Goal: Transaction & Acquisition: Purchase product/service

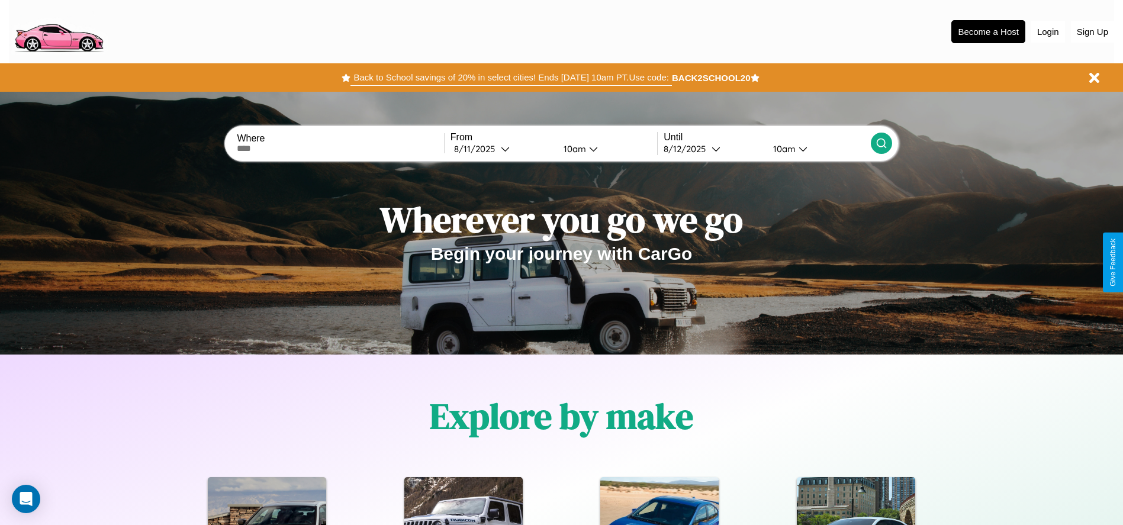
click at [511, 78] on button "Back to School savings of 20% in select cities! Ends [DATE] 10am PT. Use code:" at bounding box center [510, 77] width 321 height 17
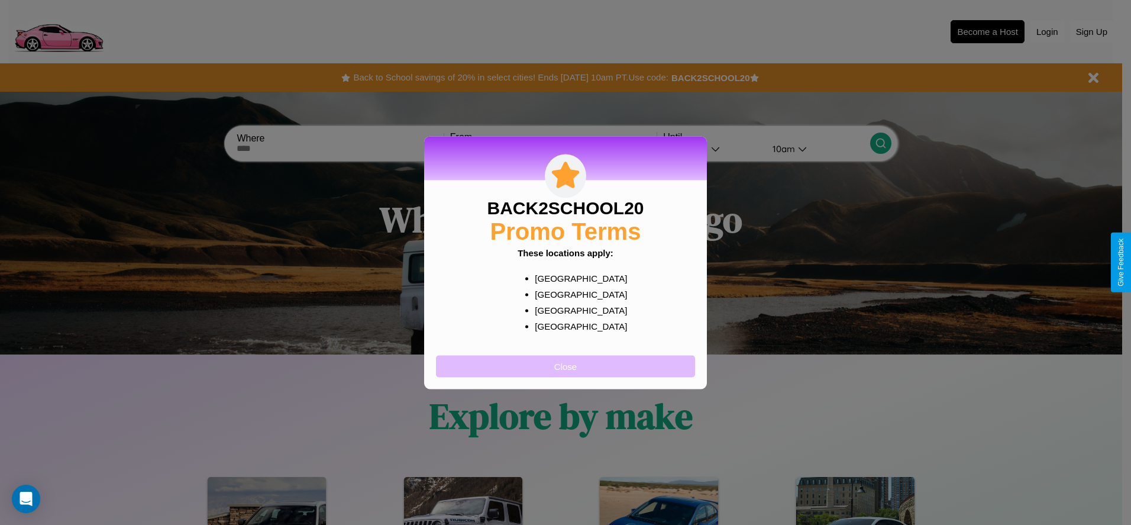
click at [566, 366] on button "Close" at bounding box center [565, 366] width 259 height 22
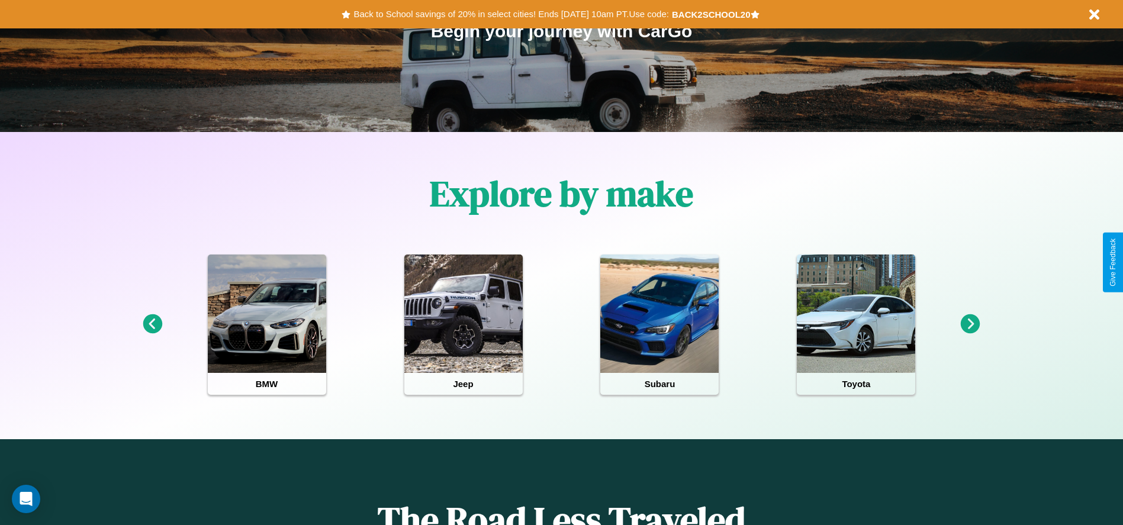
scroll to position [246, 0]
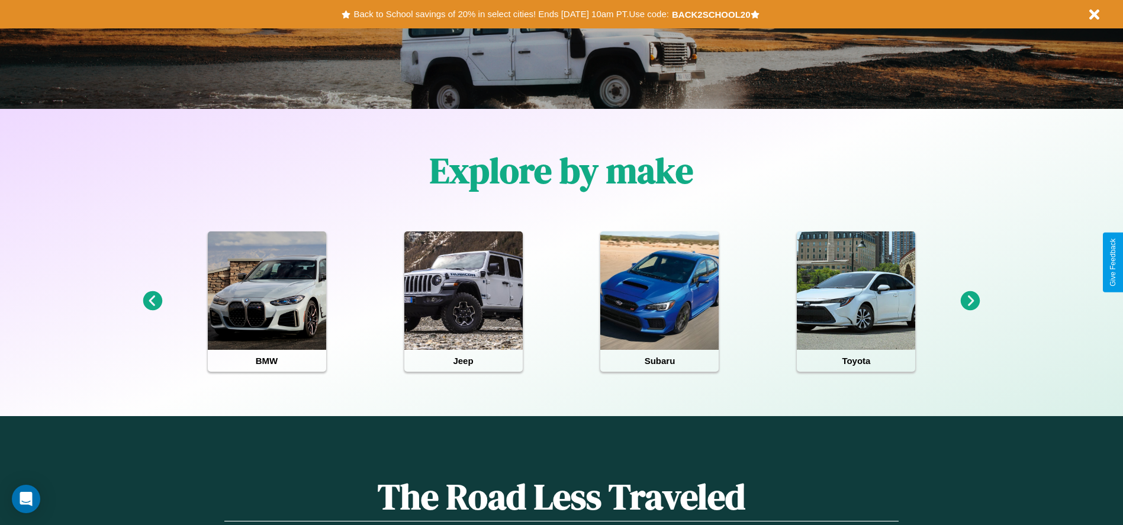
click at [970, 301] on icon at bounding box center [970, 301] width 20 height 20
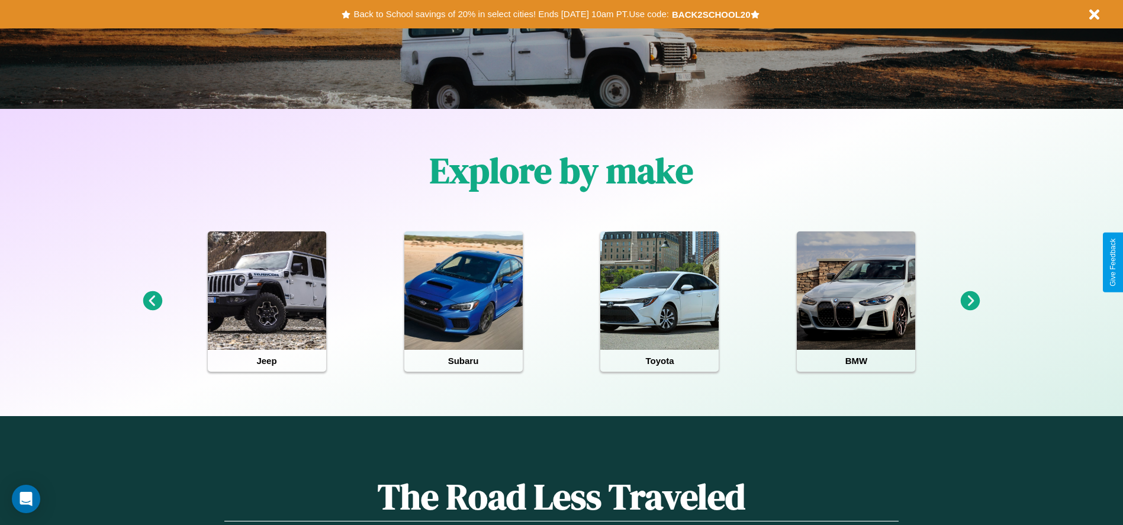
click at [970, 301] on icon at bounding box center [970, 301] width 20 height 20
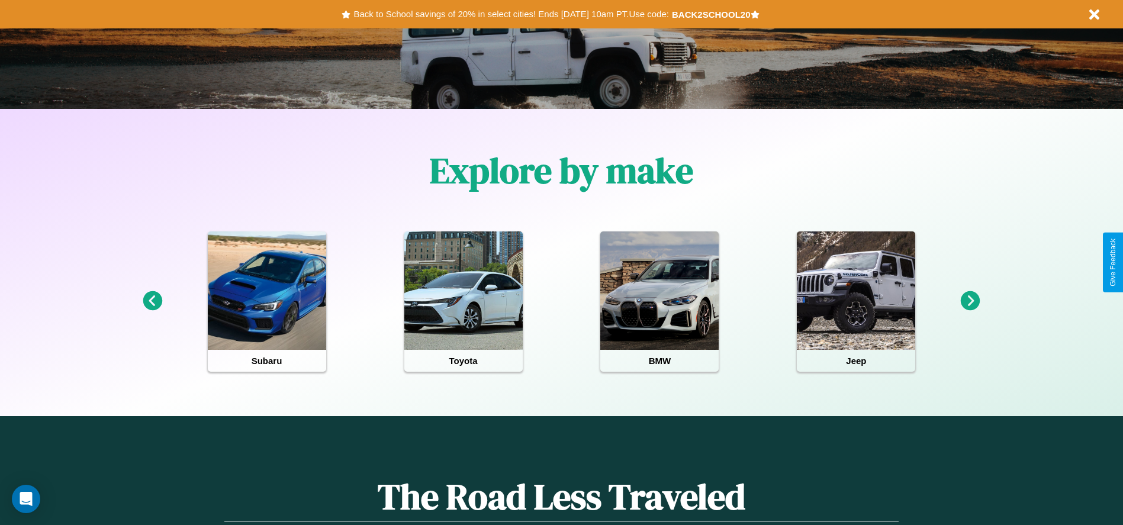
click at [970, 301] on icon at bounding box center [970, 301] width 20 height 20
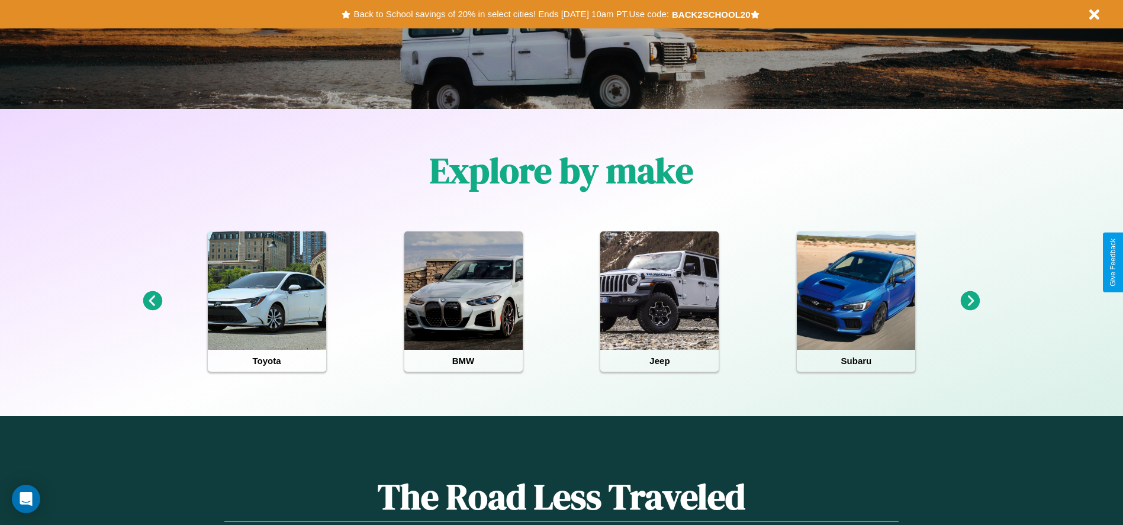
click at [970, 301] on icon at bounding box center [970, 301] width 20 height 20
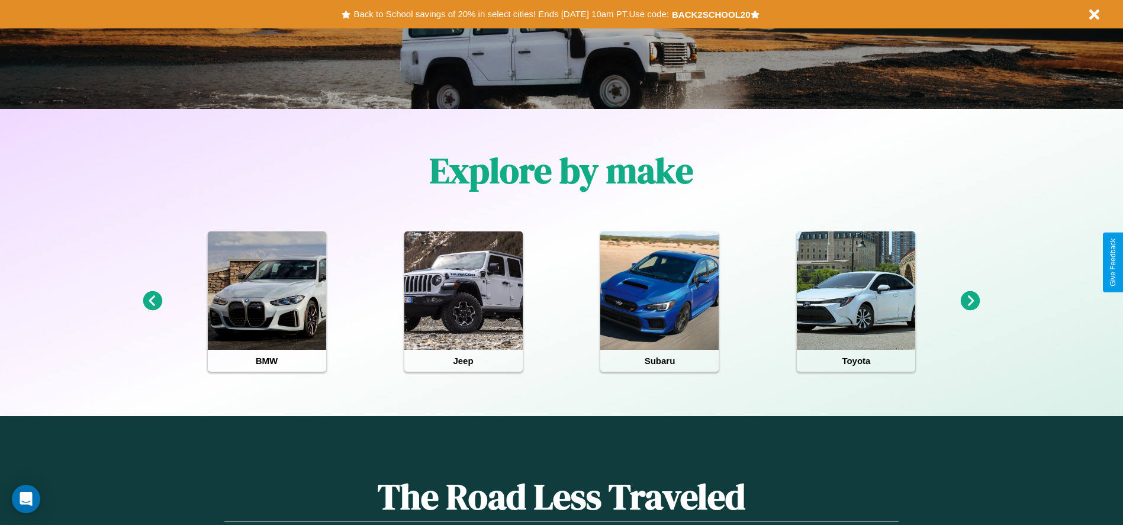
click at [970, 301] on icon at bounding box center [970, 301] width 20 height 20
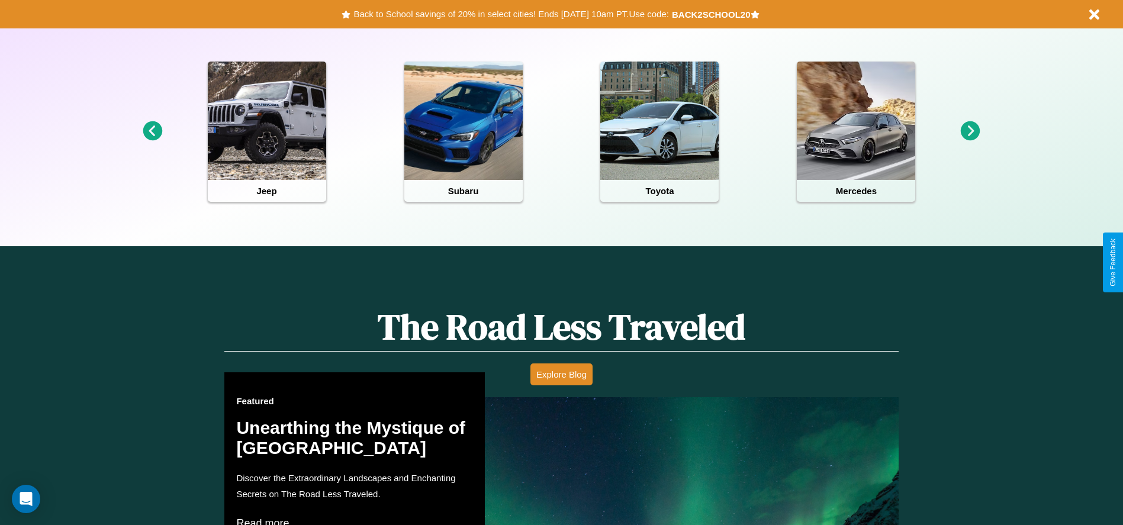
scroll to position [1698, 0]
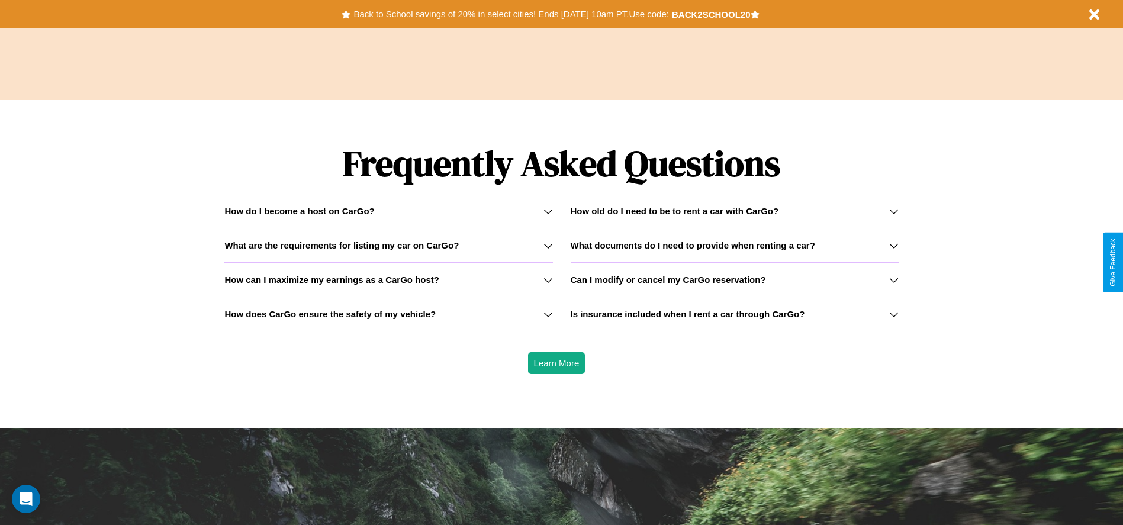
click at [893, 245] on icon at bounding box center [893, 245] width 9 height 9
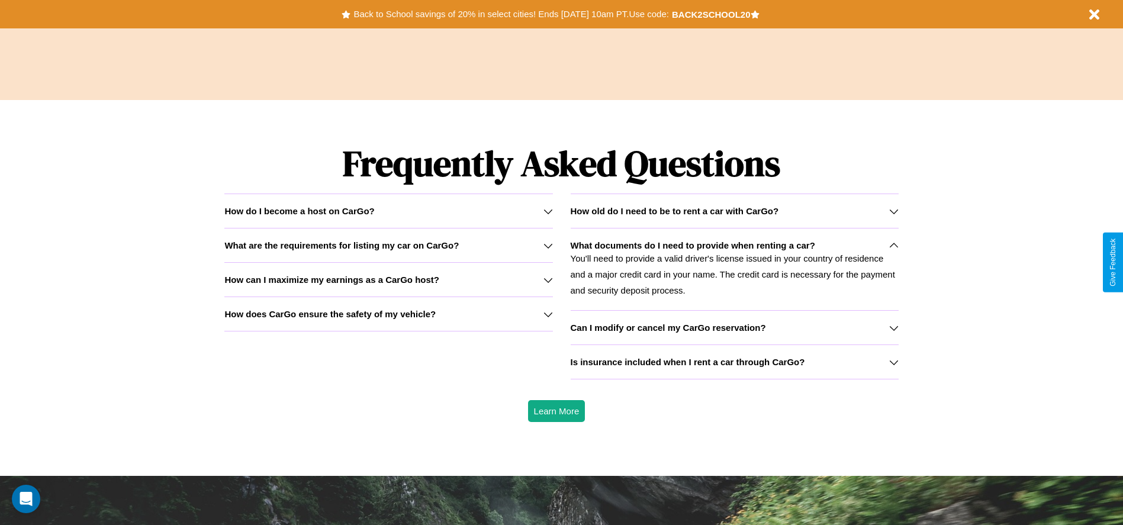
click at [388, 279] on h3 "How can I maximize my earnings as a CarGo host?" at bounding box center [331, 280] width 215 height 10
click at [893, 362] on icon at bounding box center [893, 361] width 9 height 9
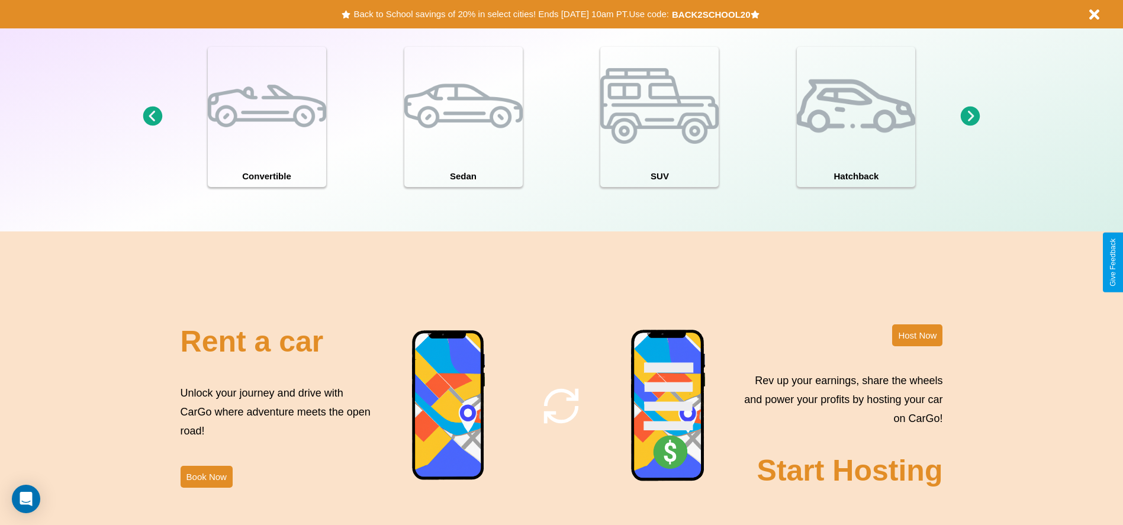
scroll to position [0, 0]
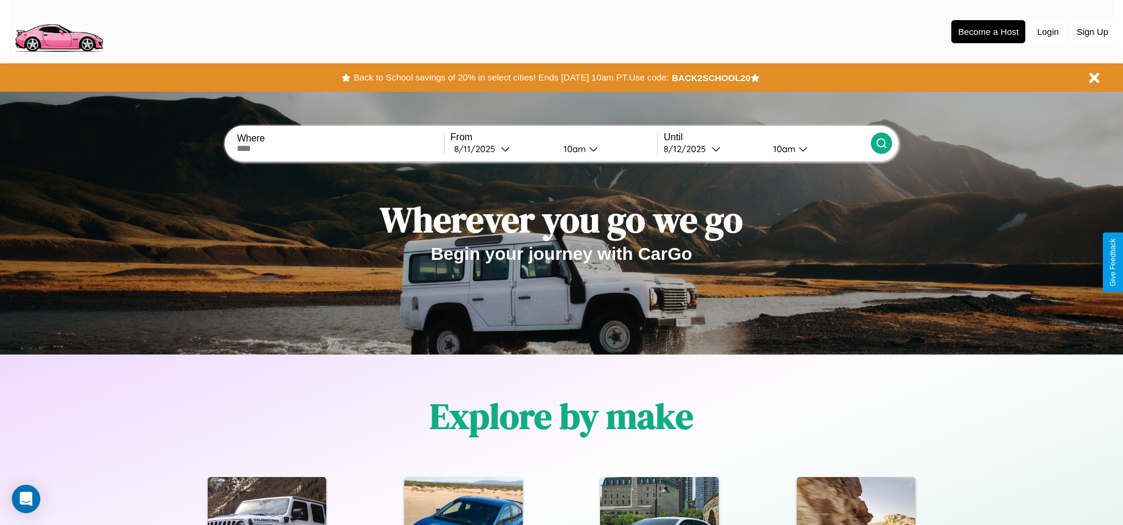
click at [340, 149] on input "text" at bounding box center [340, 148] width 207 height 9
type input "**********"
click at [502, 149] on icon at bounding box center [505, 148] width 9 height 9
select select "*"
select select "****"
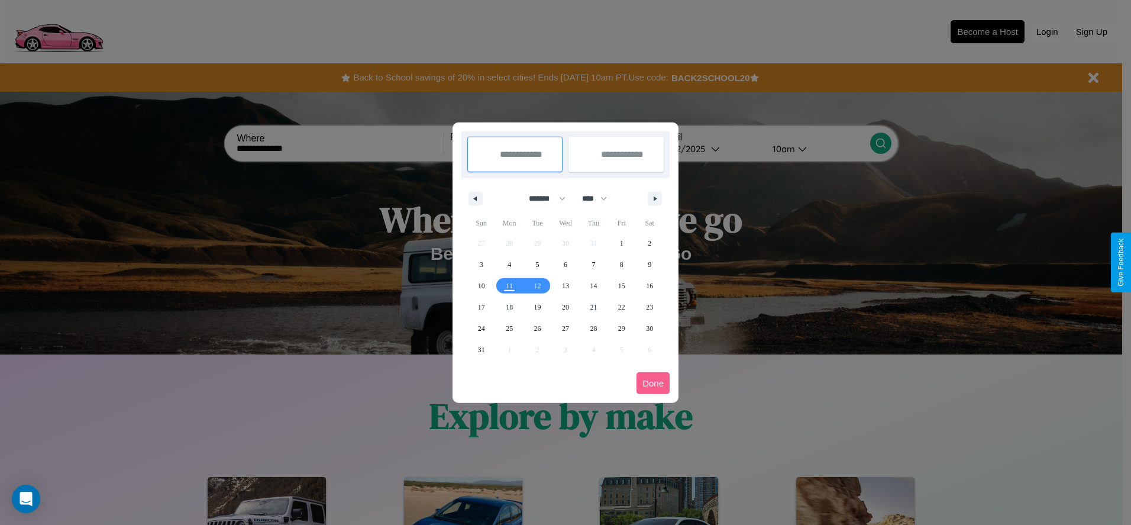
drag, startPoint x: 542, startPoint y: 198, endPoint x: 566, endPoint y: 237, distance: 45.7
click at [542, 198] on select "******* ******** ***** ***** *** **** **** ****** ********* ******* ******** **…" at bounding box center [545, 199] width 50 height 20
select select "*"
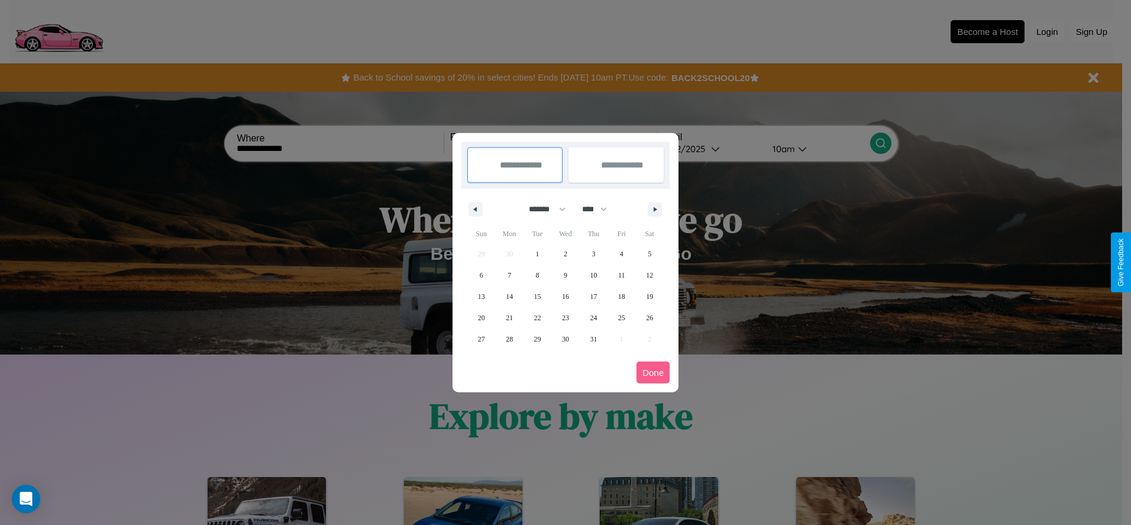
drag, startPoint x: 600, startPoint y: 209, endPoint x: 566, endPoint y: 237, distance: 44.6
click at [600, 209] on select "**** **** **** **** **** **** **** **** **** **** **** **** **** **** **** ****…" at bounding box center [594, 209] width 36 height 20
select select "****"
click at [594, 338] on span "30" at bounding box center [593, 338] width 7 height 21
type input "**********"
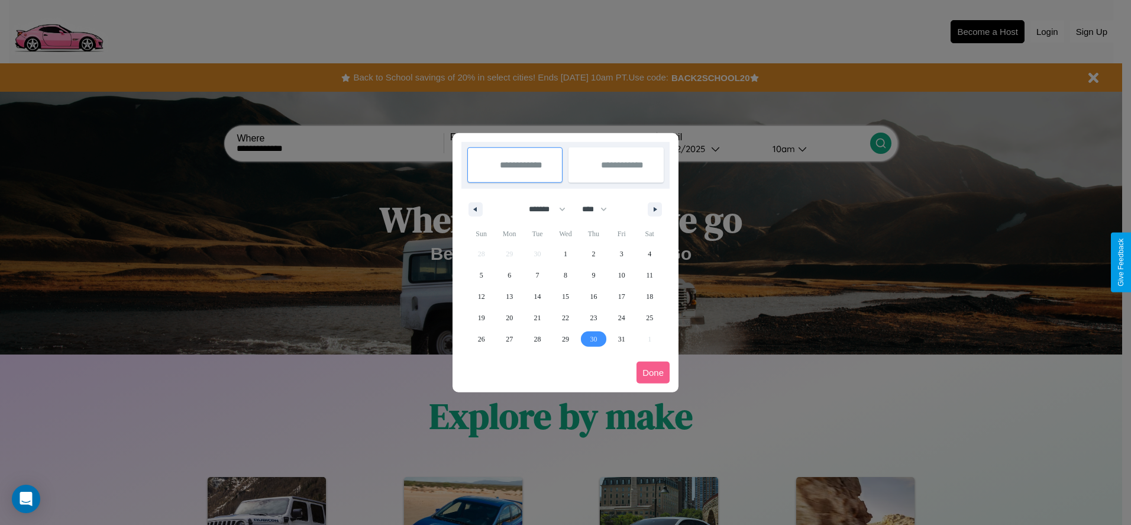
type input "**********"
click at [655, 209] on icon "button" at bounding box center [657, 209] width 6 height 5
select select "*"
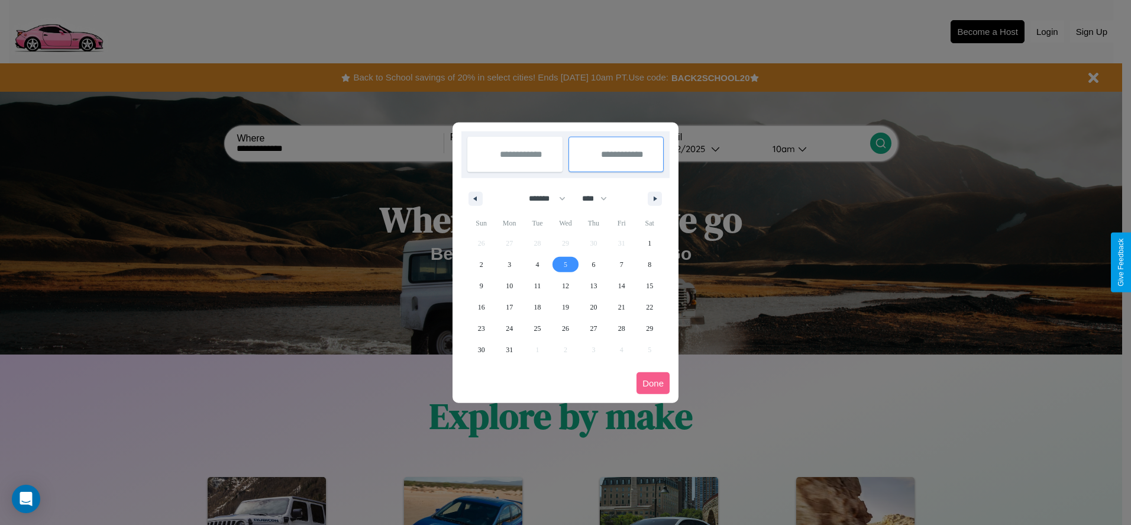
click at [565, 264] on span "5" at bounding box center [566, 264] width 4 height 21
type input "**********"
select select "*"
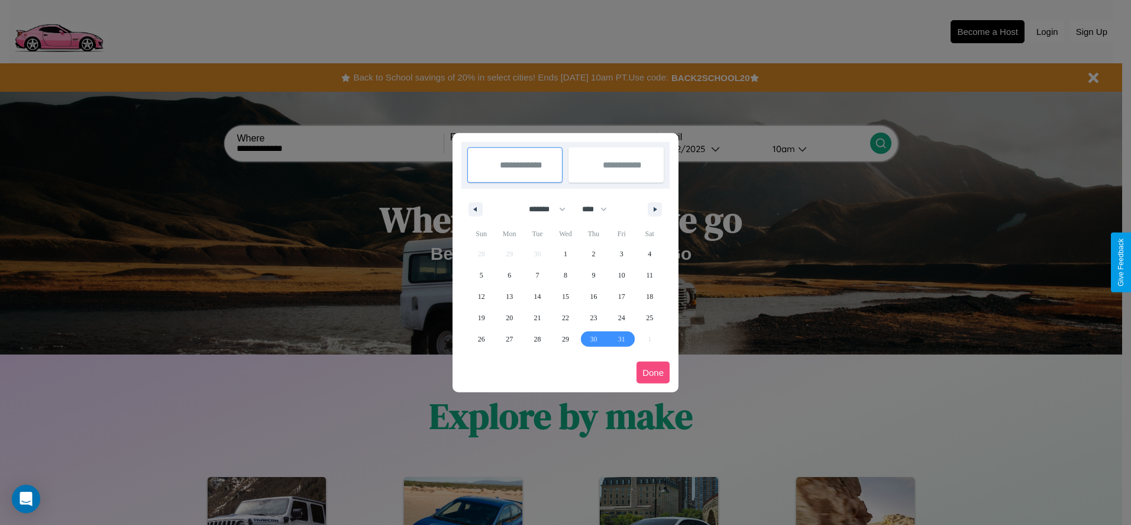
click at [653, 372] on button "Done" at bounding box center [653, 373] width 33 height 22
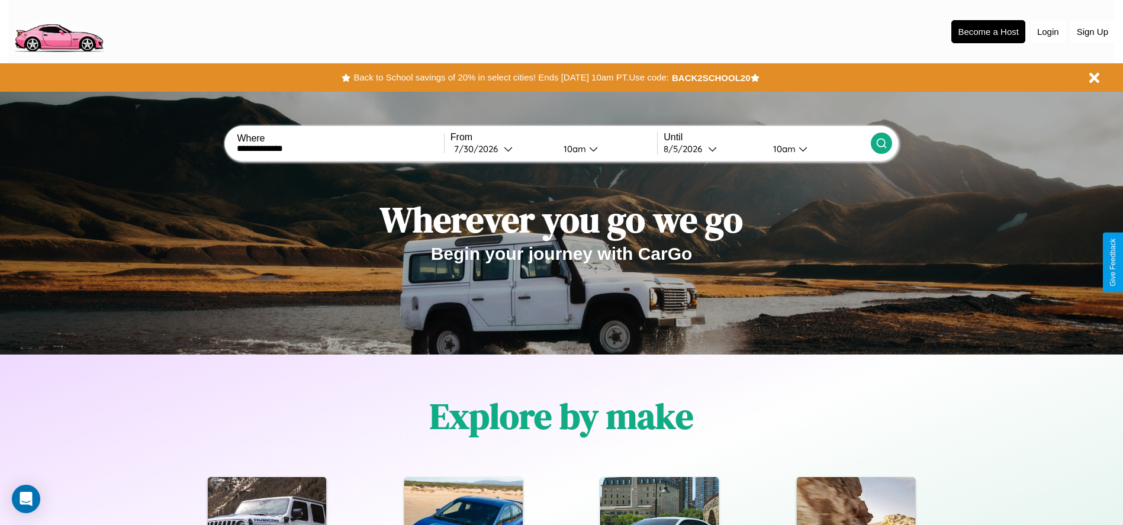
click at [881, 143] on icon at bounding box center [881, 143] width 12 height 12
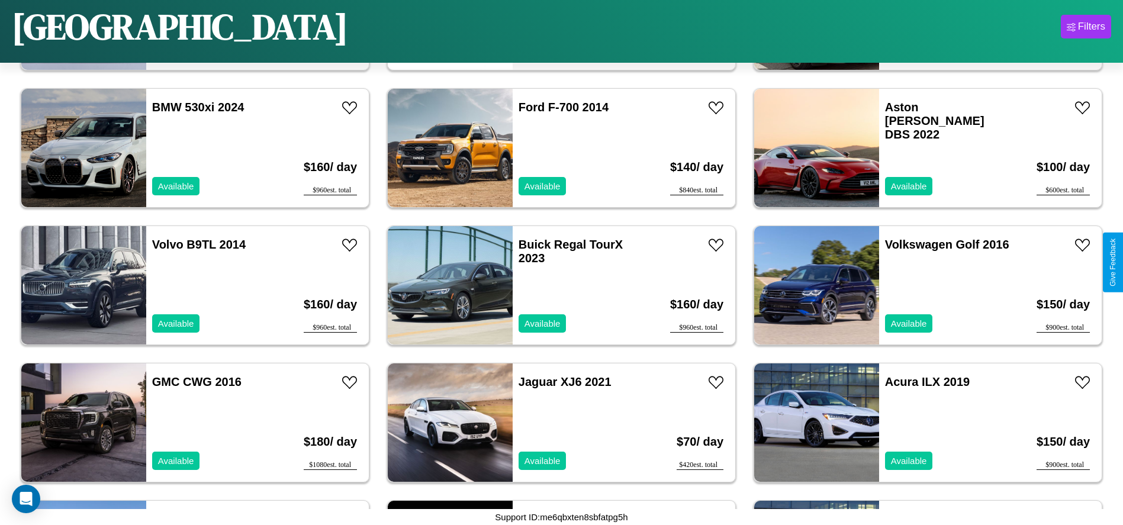
scroll to position [4113, 0]
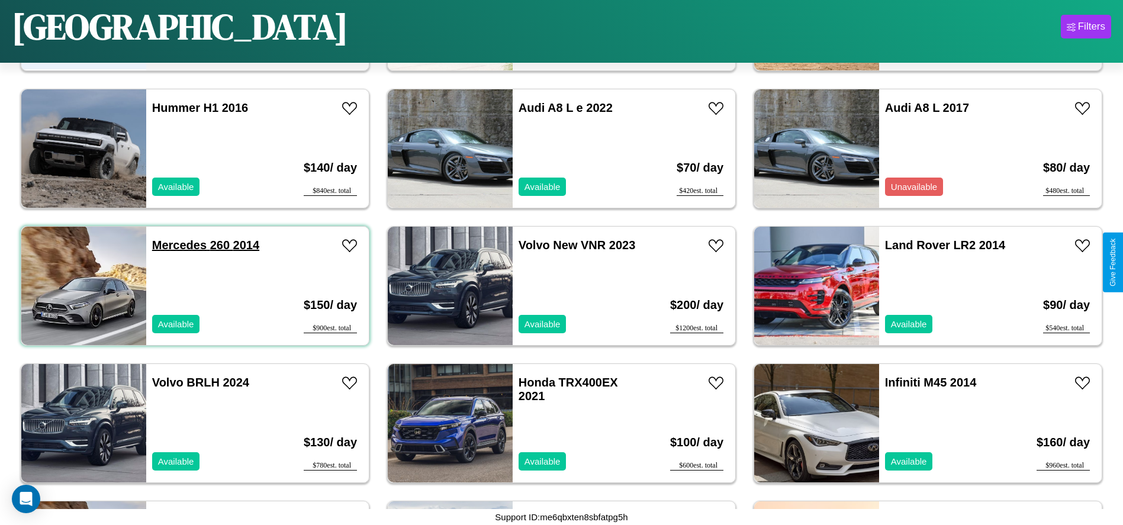
click at [178, 245] on link "Mercedes 260 2014" at bounding box center [205, 244] width 107 height 13
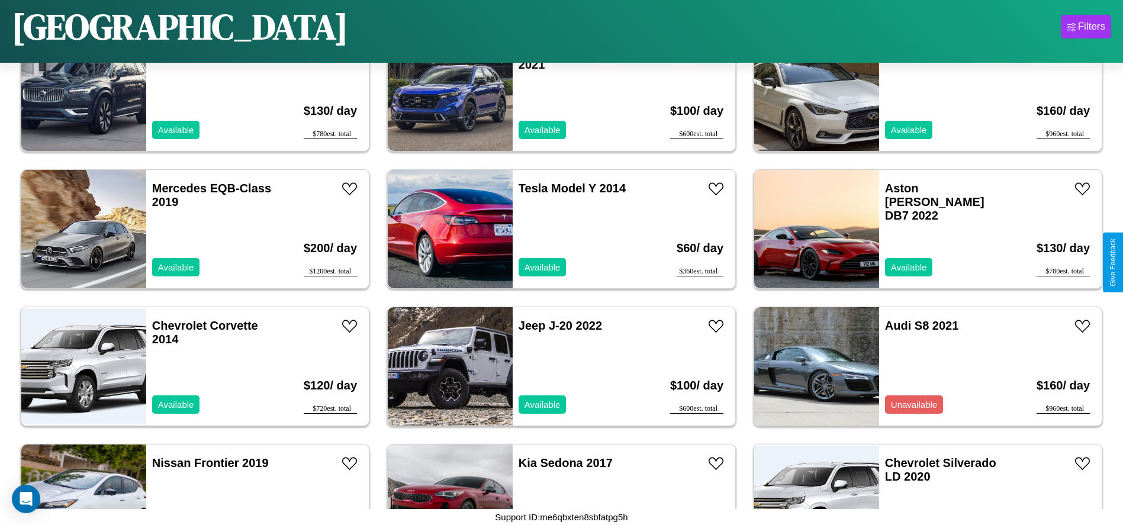
scroll to position [5212, 0]
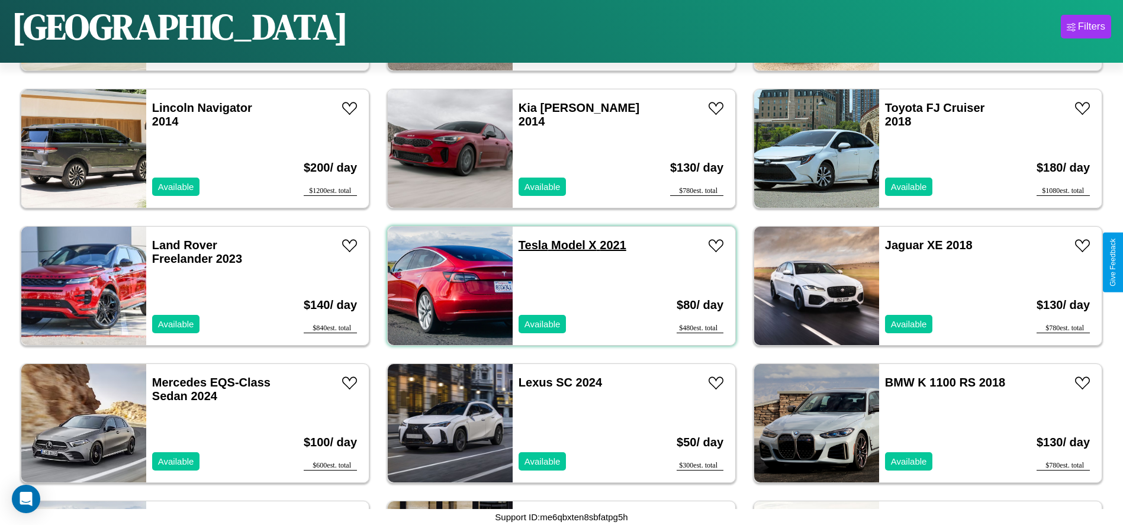
click at [528, 245] on link "Tesla Model X 2021" at bounding box center [572, 244] width 108 height 13
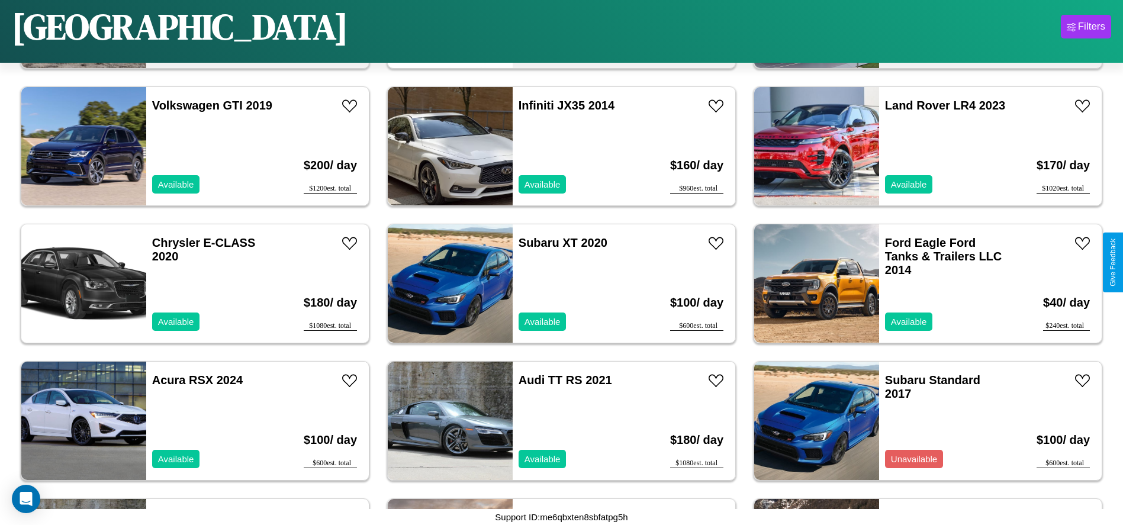
scroll to position [3290, 0]
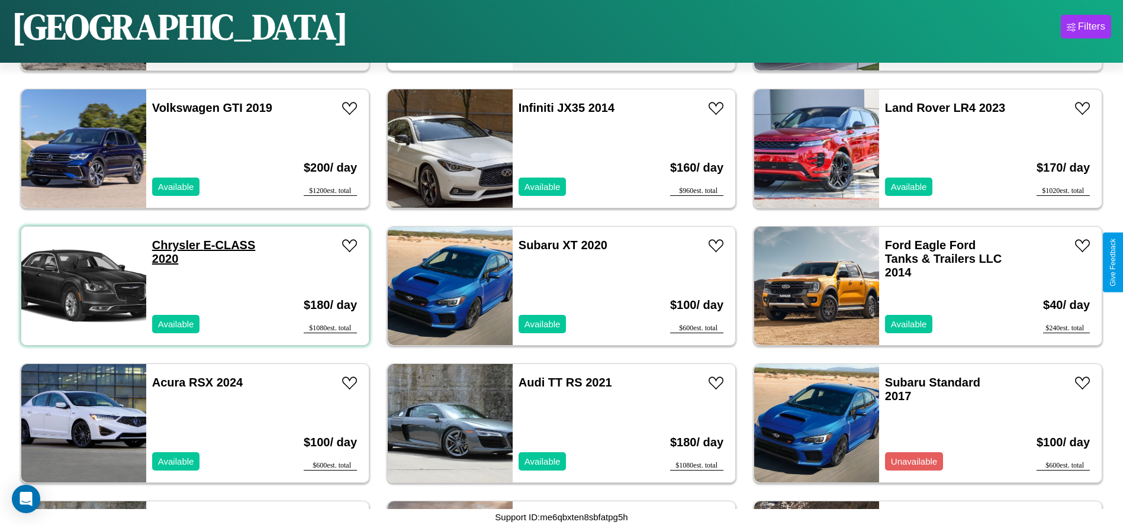
click at [175, 245] on link "Chrysler E-CLASS 2020" at bounding box center [204, 251] width 104 height 27
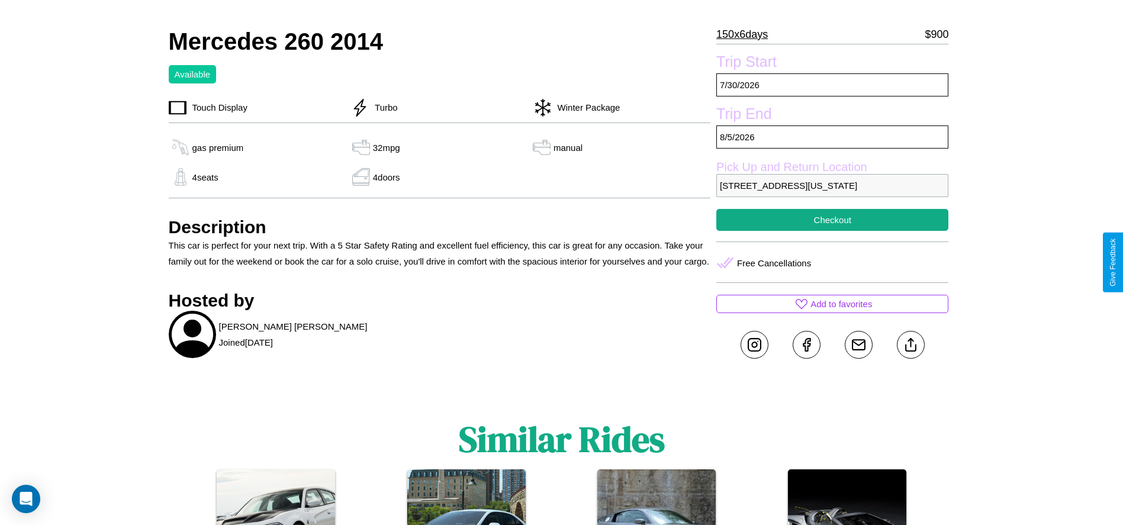
scroll to position [367, 0]
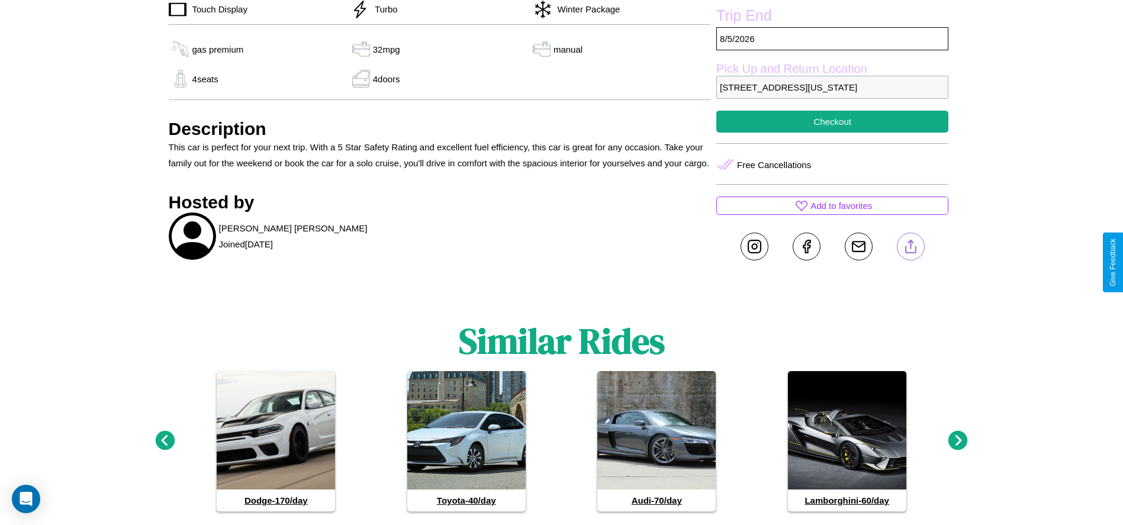
click at [910, 249] on line at bounding box center [910, 244] width 0 height 8
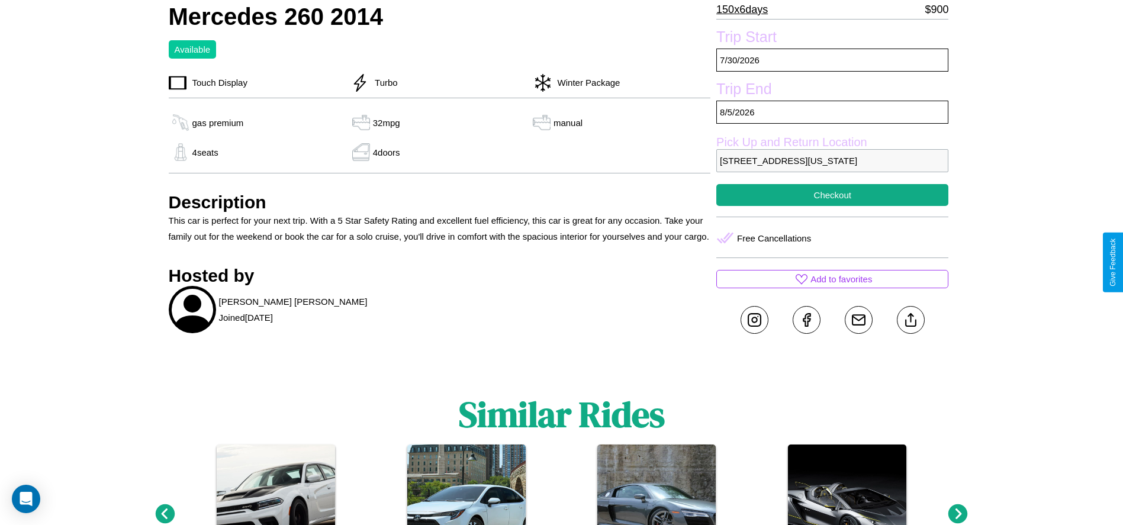
scroll to position [243, 0]
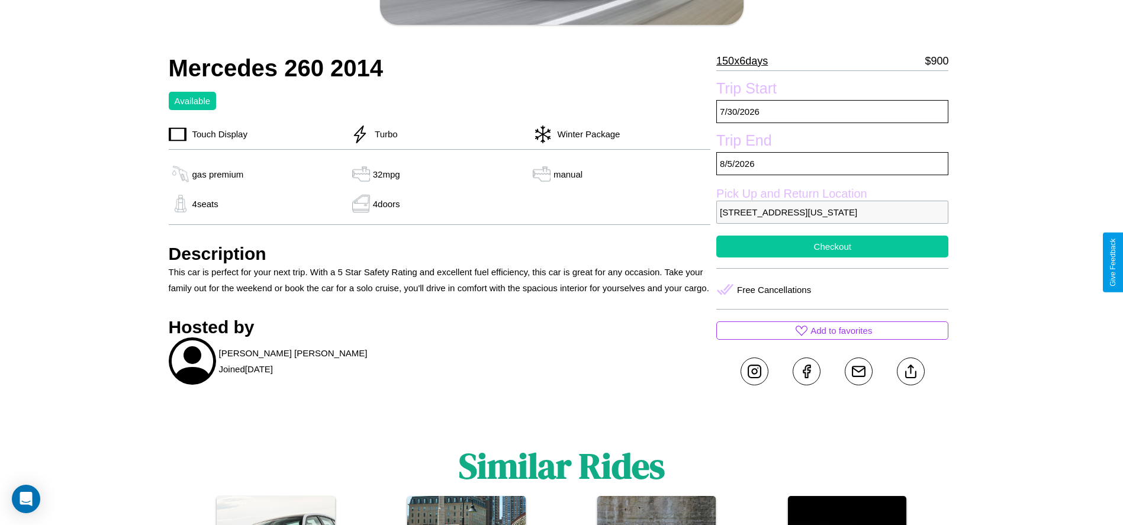
click at [832, 257] on button "Checkout" at bounding box center [832, 247] width 232 height 22
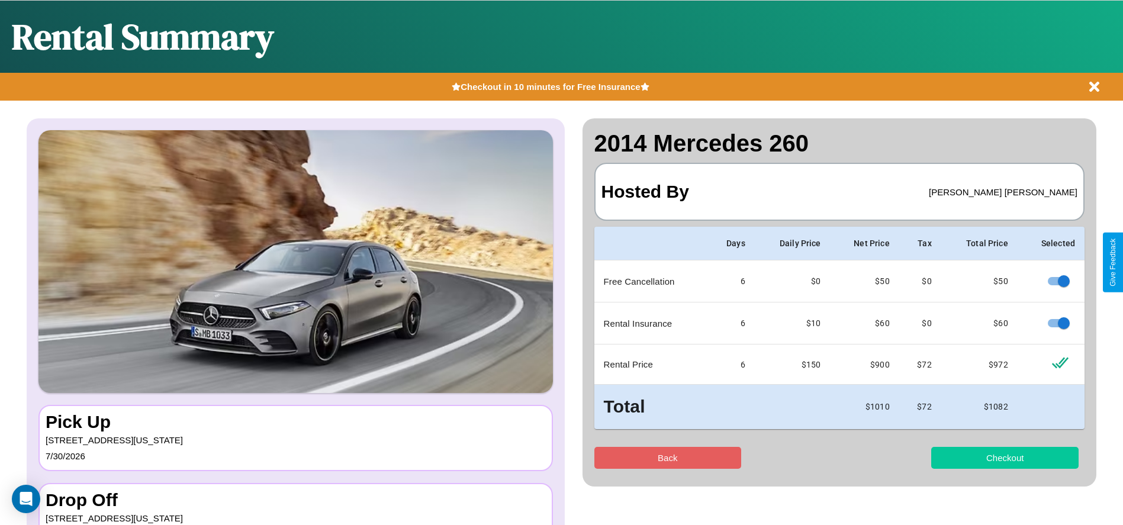
click at [1004, 457] on button "Checkout" at bounding box center [1004, 458] width 147 height 22
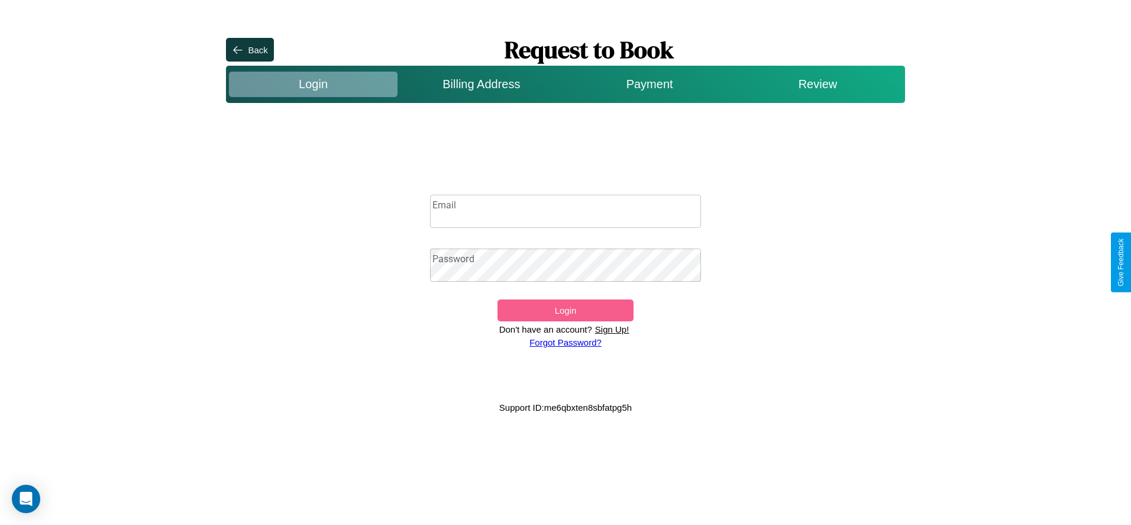
click at [566, 211] on input "Email" at bounding box center [566, 211] width 272 height 33
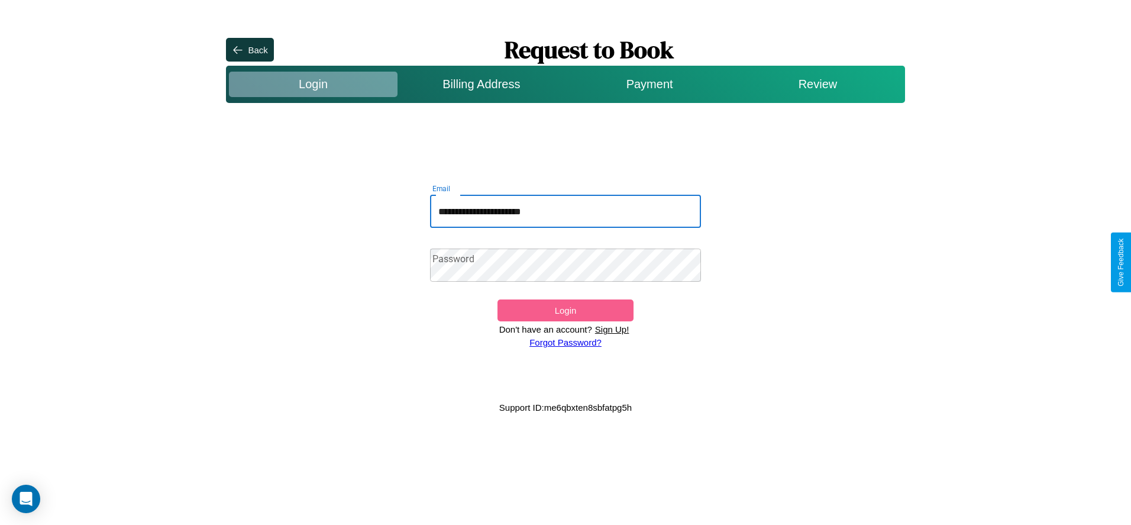
type input "**********"
click at [565, 342] on link "Forgot Password?" at bounding box center [566, 342] width 72 height 10
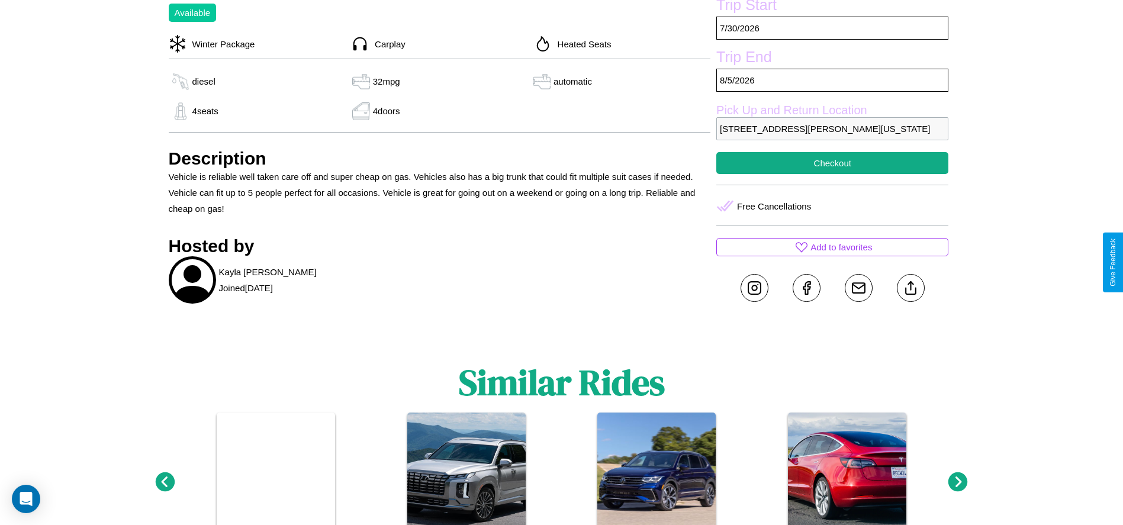
scroll to position [459, 0]
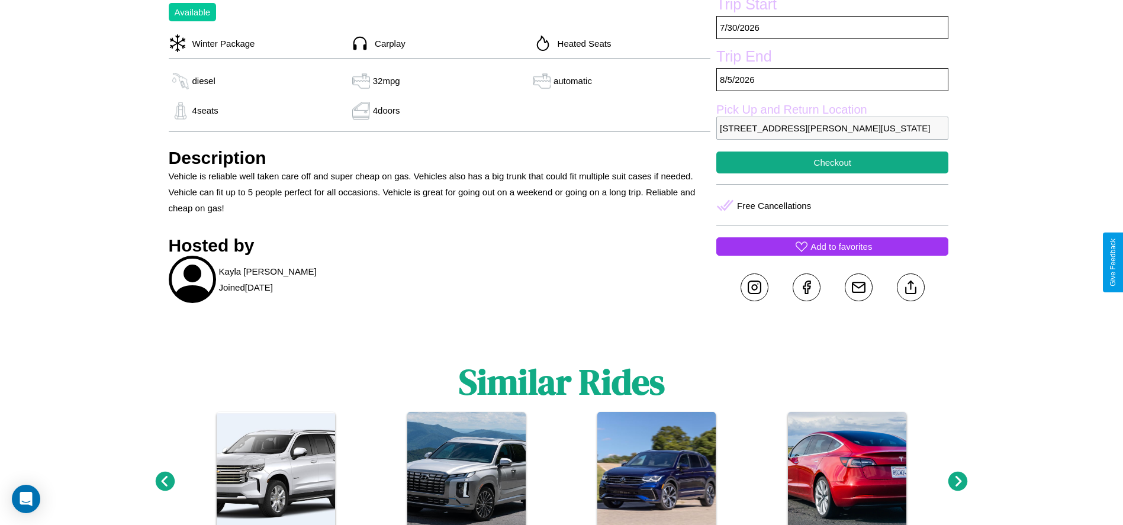
click at [832, 254] on p "Add to favorites" at bounding box center [841, 246] width 62 height 16
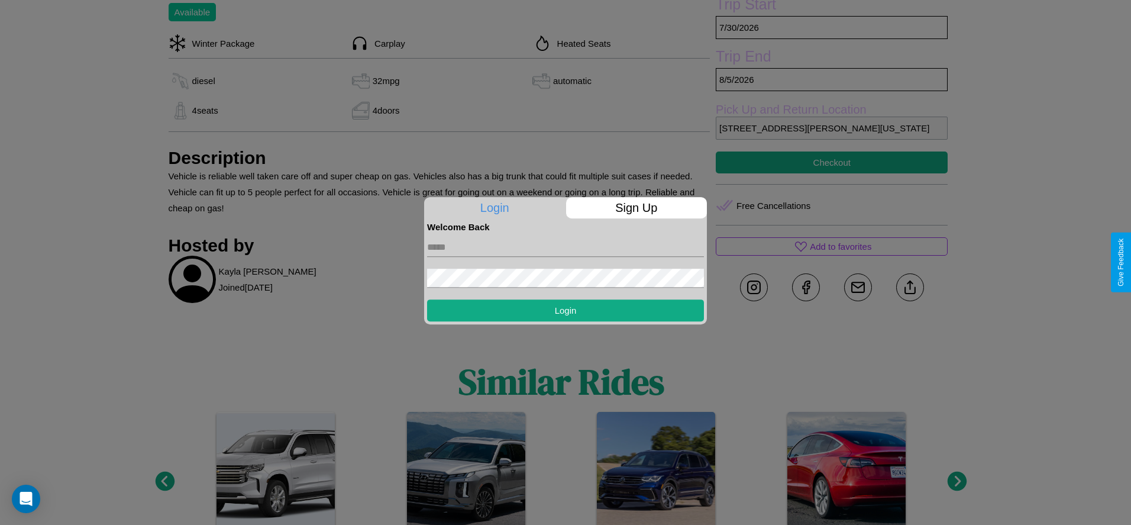
click at [636, 208] on p "Sign Up" at bounding box center [636, 207] width 141 height 21
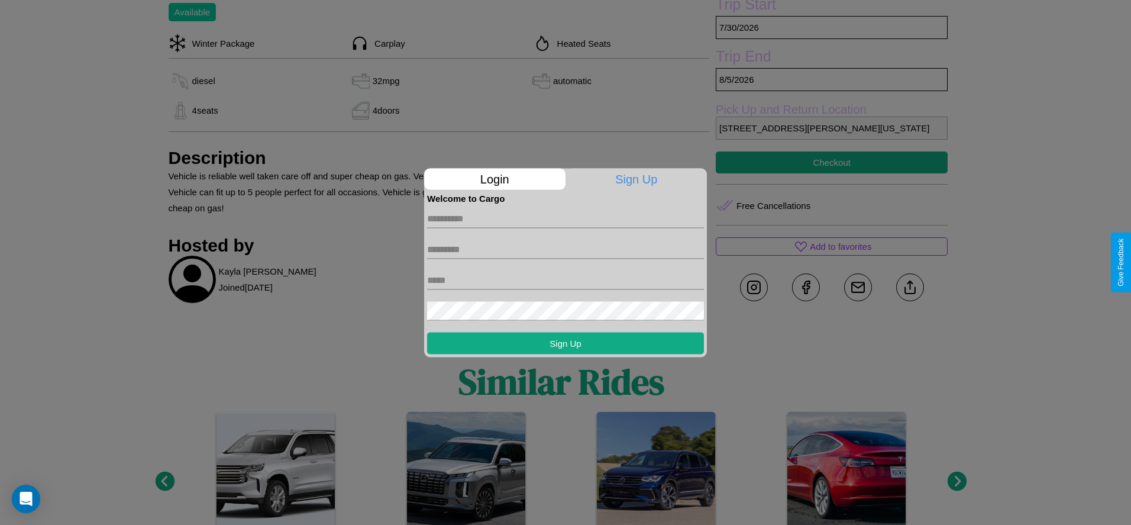
click at [566, 218] on input "text" at bounding box center [565, 218] width 277 height 19
type input "*****"
click at [566, 249] on input "text" at bounding box center [565, 249] width 277 height 19
type input "********"
click at [566, 280] on input "text" at bounding box center [565, 279] width 277 height 19
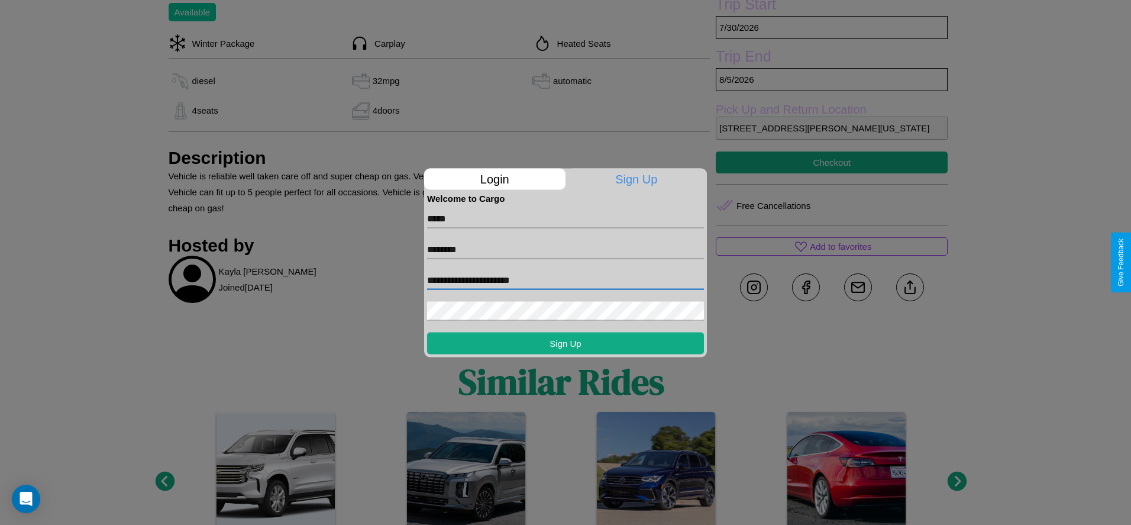
type input "**********"
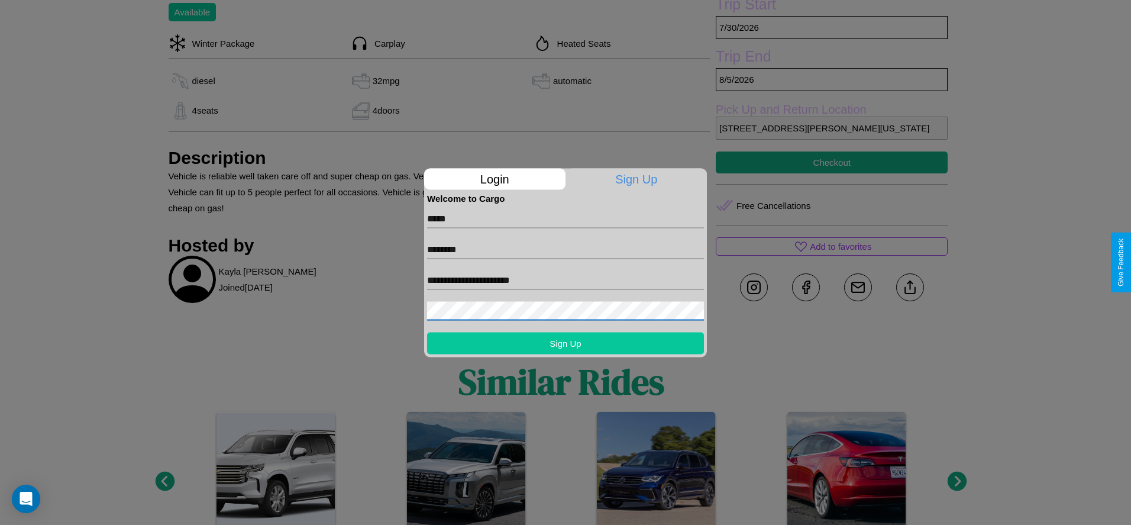
click at [566, 343] on button "Sign Up" at bounding box center [565, 343] width 277 height 22
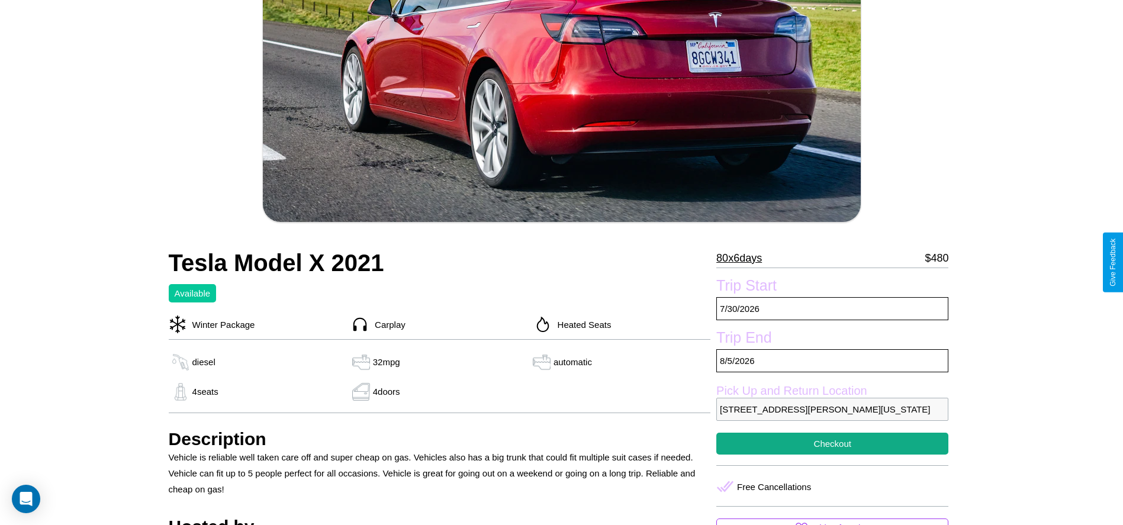
scroll to position [173, 0]
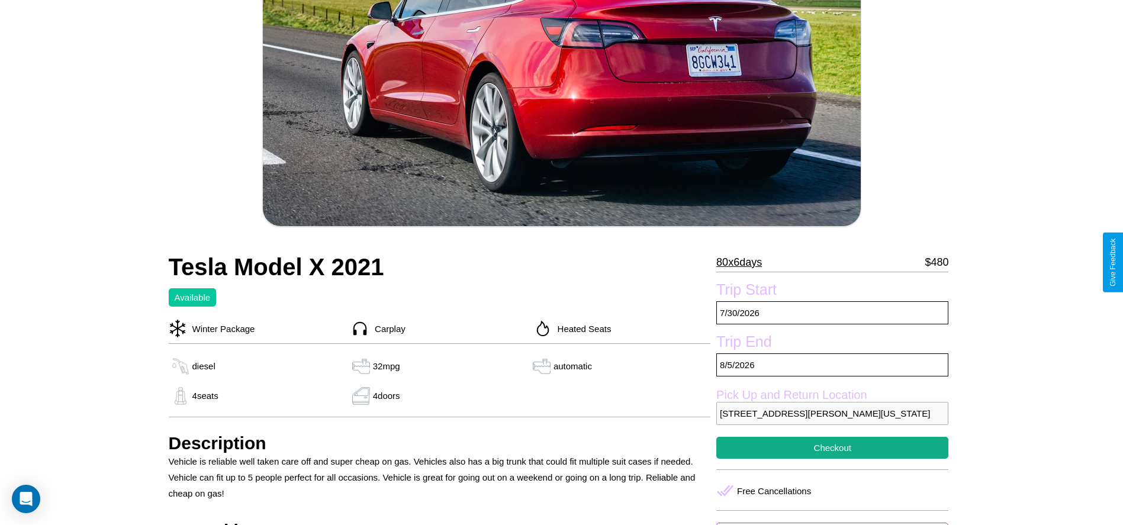
click at [743, 262] on p "80 x 6 days" at bounding box center [739, 262] width 46 height 19
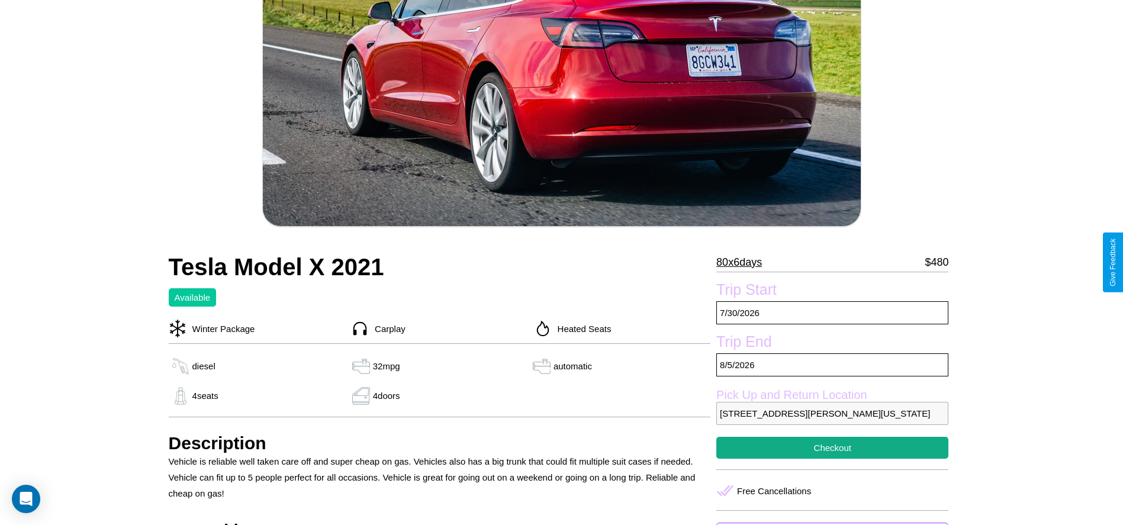
click at [743, 262] on p "80 x 6 days" at bounding box center [739, 262] width 46 height 19
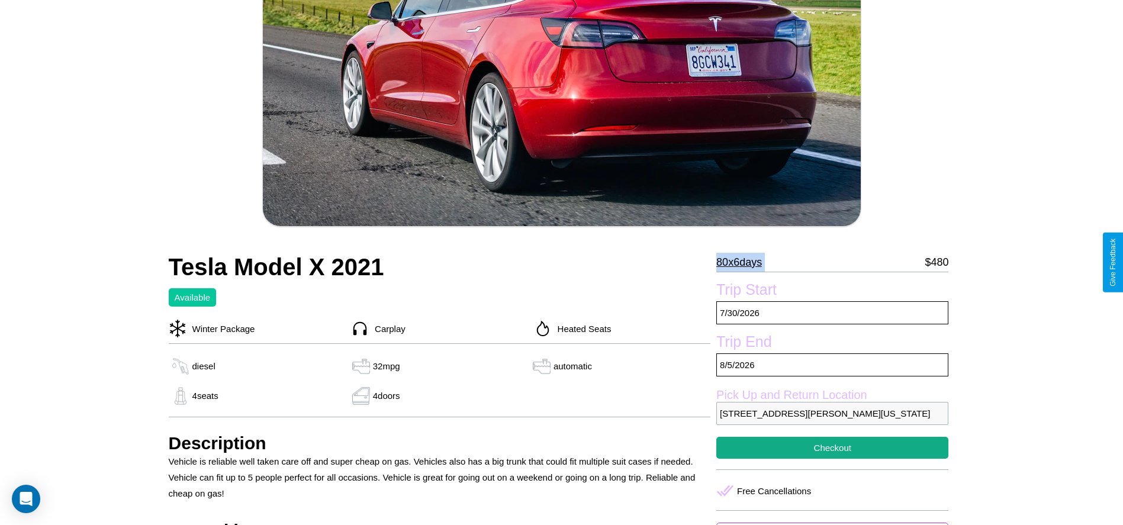
click at [743, 262] on p "80 x 6 days" at bounding box center [739, 262] width 46 height 19
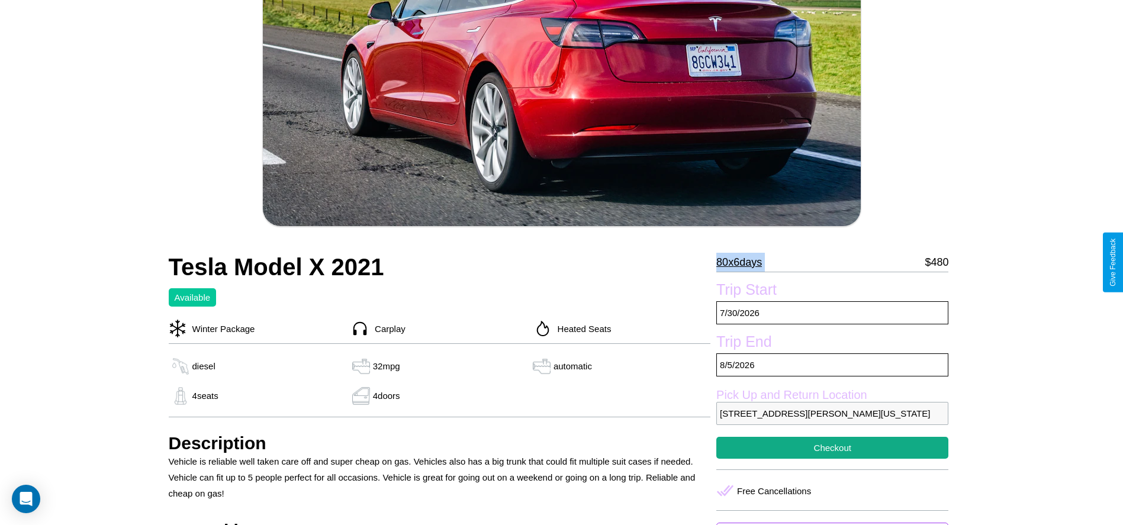
click at [743, 262] on p "80 x 6 days" at bounding box center [739, 262] width 46 height 19
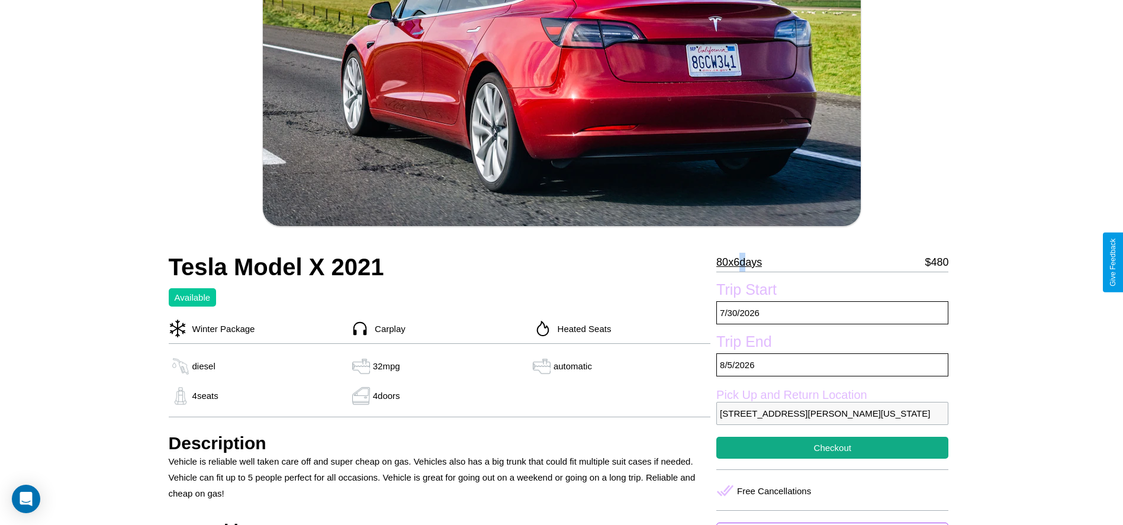
click at [743, 262] on p "80 x 6 days" at bounding box center [739, 262] width 46 height 19
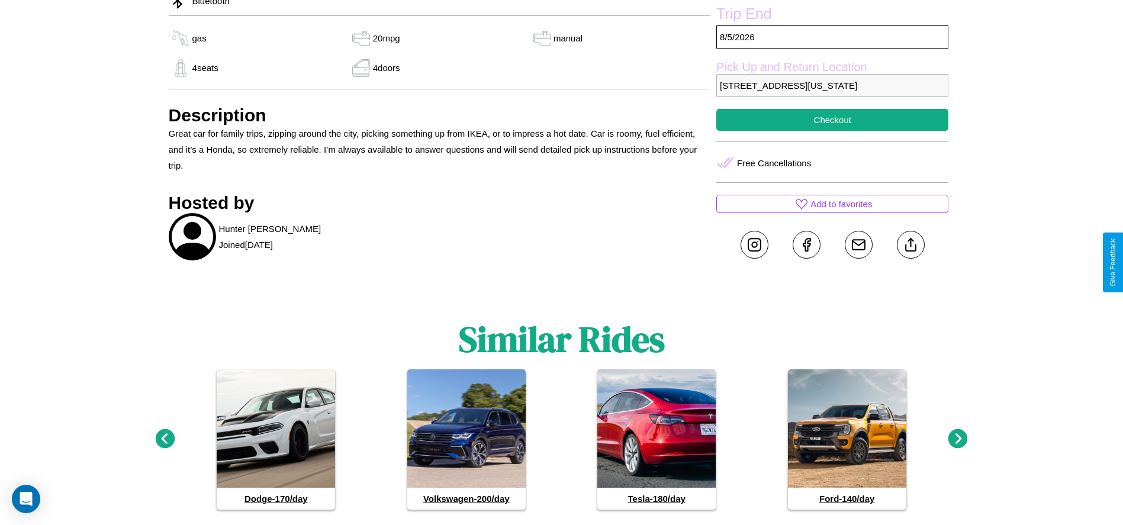
scroll to position [525, 0]
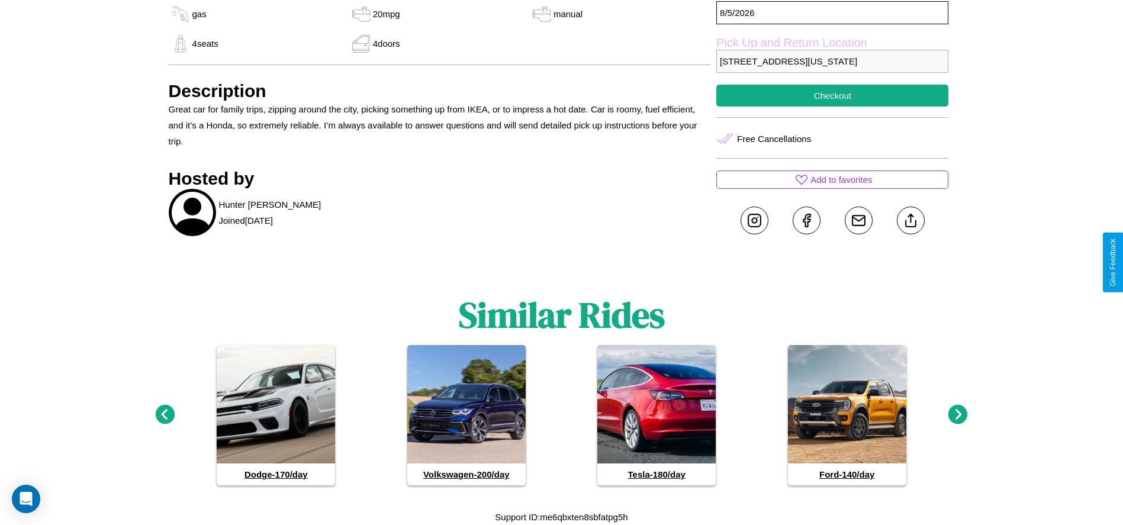
click at [957, 415] on icon at bounding box center [958, 415] width 20 height 20
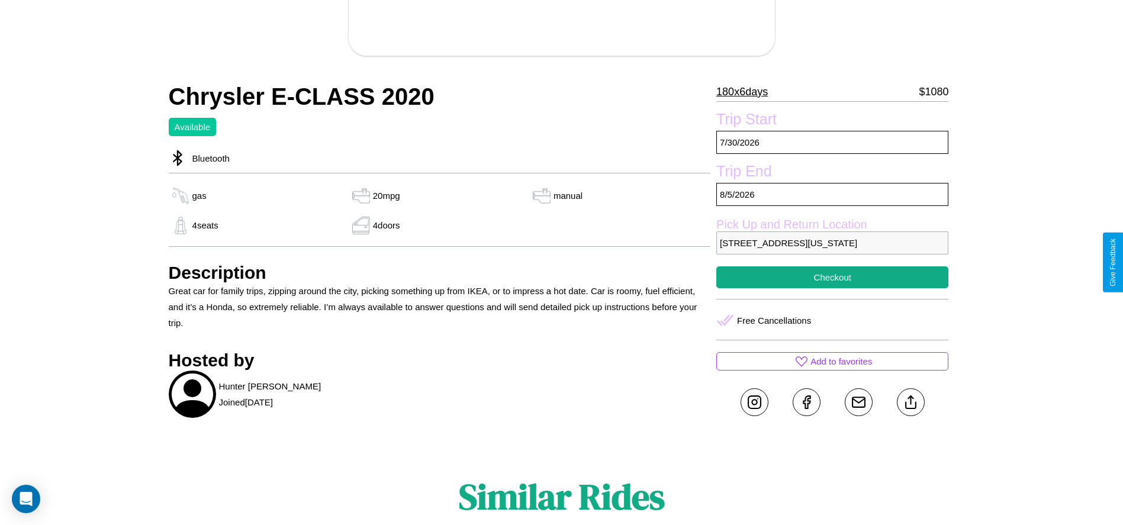
scroll to position [157, 0]
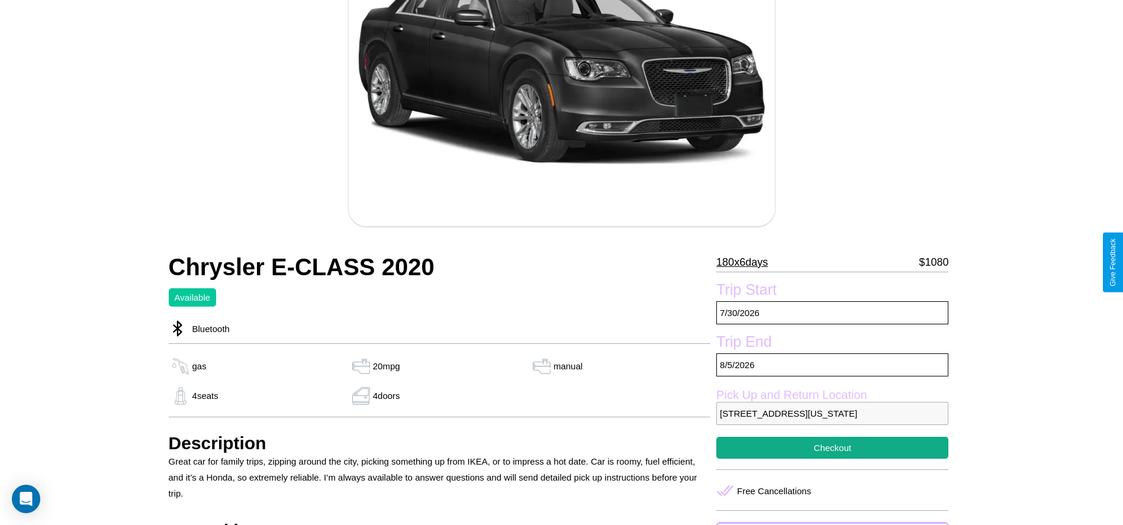
click at [746, 262] on p "180 x 6 days" at bounding box center [741, 262] width 51 height 19
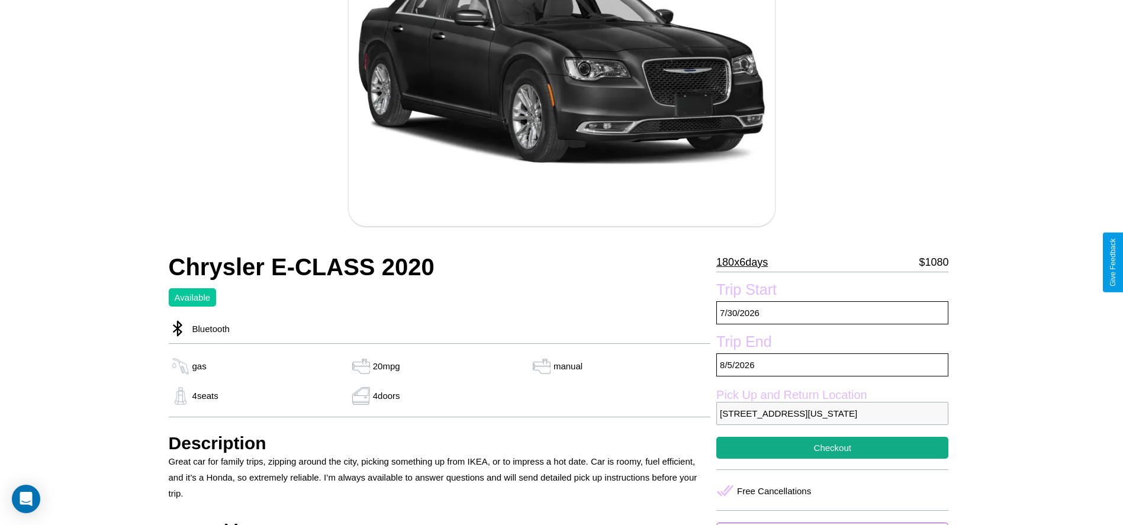
click at [746, 262] on p "180 x 6 days" at bounding box center [741, 262] width 51 height 19
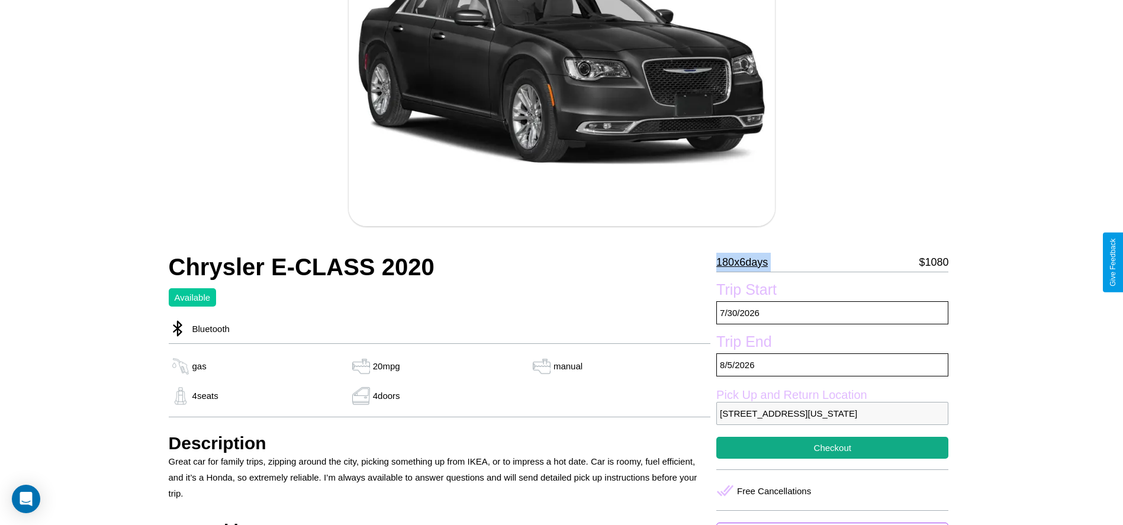
click at [746, 262] on p "180 x 6 days" at bounding box center [741, 262] width 51 height 19
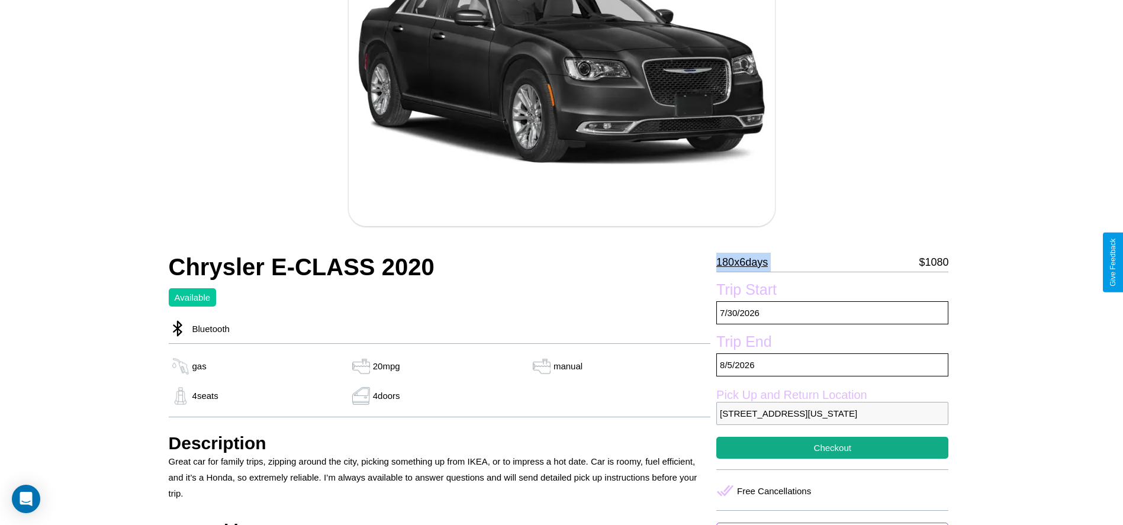
click at [746, 262] on p "180 x 6 days" at bounding box center [741, 262] width 51 height 19
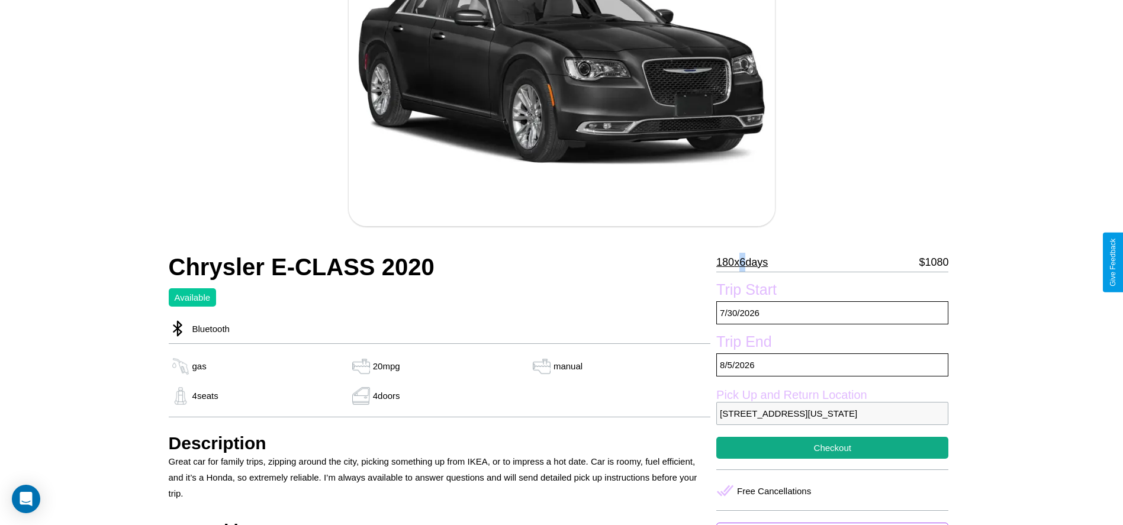
click at [746, 262] on p "180 x 6 days" at bounding box center [741, 262] width 51 height 19
